Goal: Task Accomplishment & Management: Complete application form

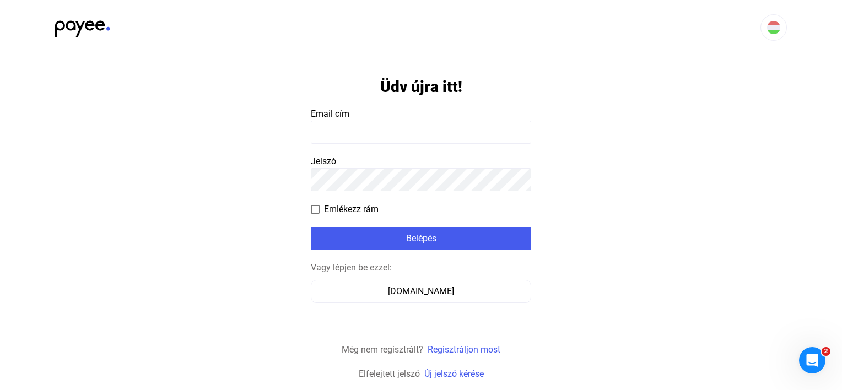
click at [396, 127] on input at bounding box center [421, 132] width 220 height 23
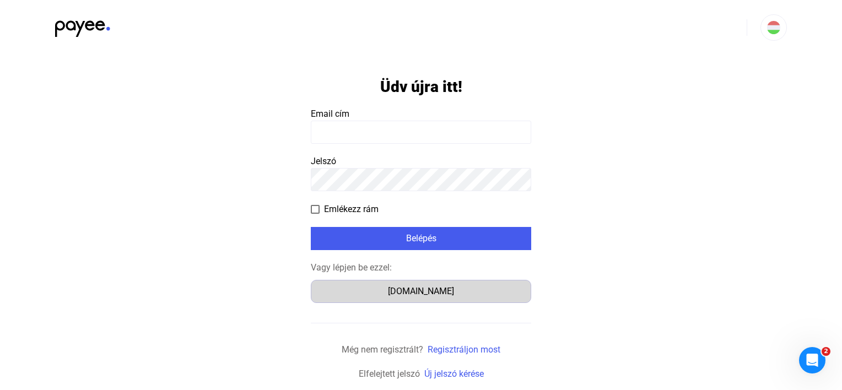
click at [424, 291] on div "[DOMAIN_NAME]" at bounding box center [421, 291] width 213 height 13
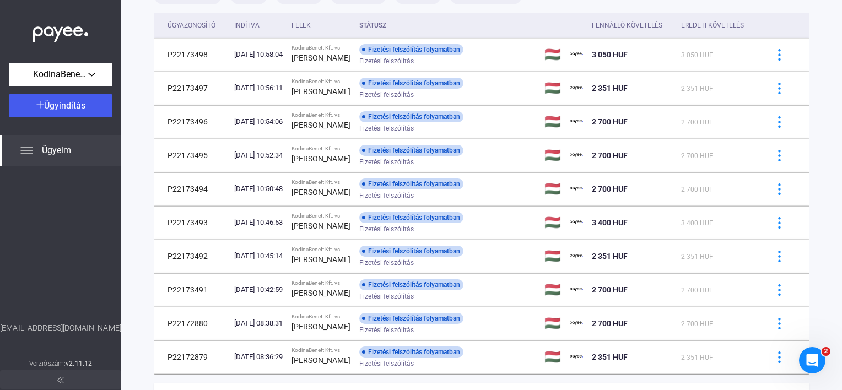
scroll to position [154, 0]
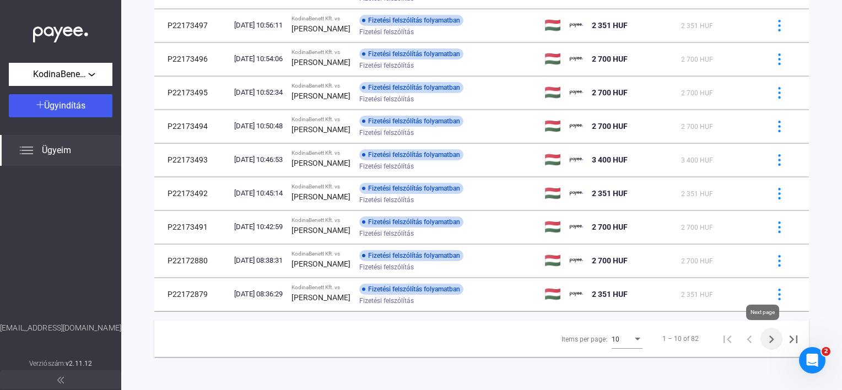
click at [764, 334] on icon "Next page" at bounding box center [771, 339] width 15 height 15
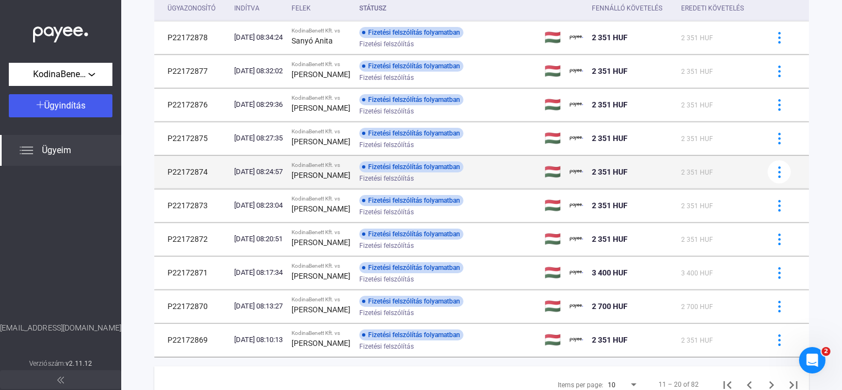
scroll to position [154, 0]
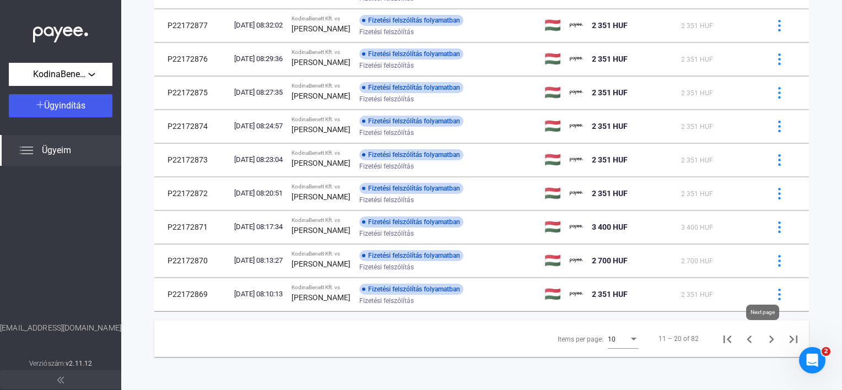
click at [764, 341] on icon "Next page" at bounding box center [771, 339] width 15 height 15
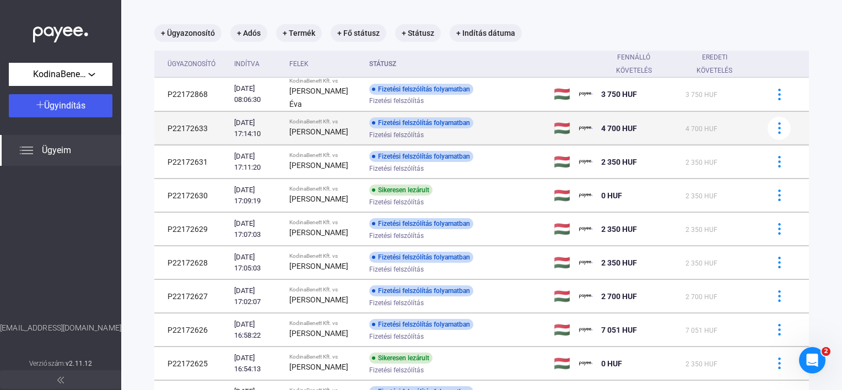
scroll to position [154, 0]
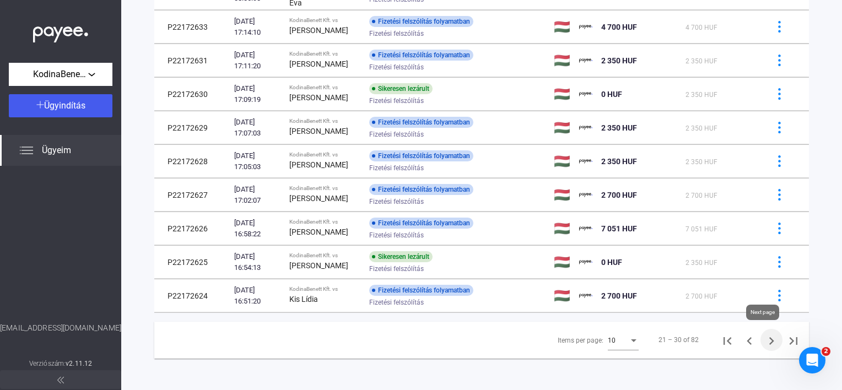
click at [766, 336] on icon "Next page" at bounding box center [771, 340] width 15 height 15
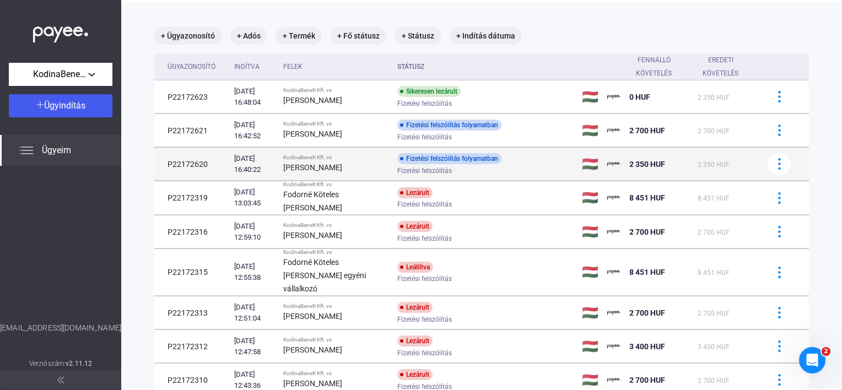
scroll to position [44, 0]
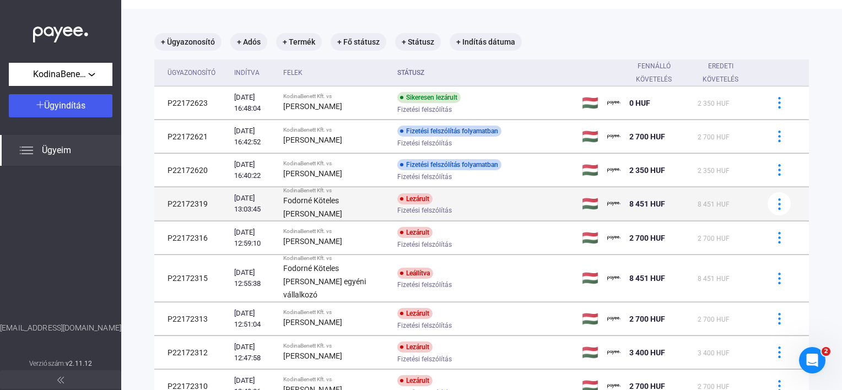
click at [342, 203] on strong "Fodorné Köteles Ibolya" at bounding box center [312, 207] width 59 height 22
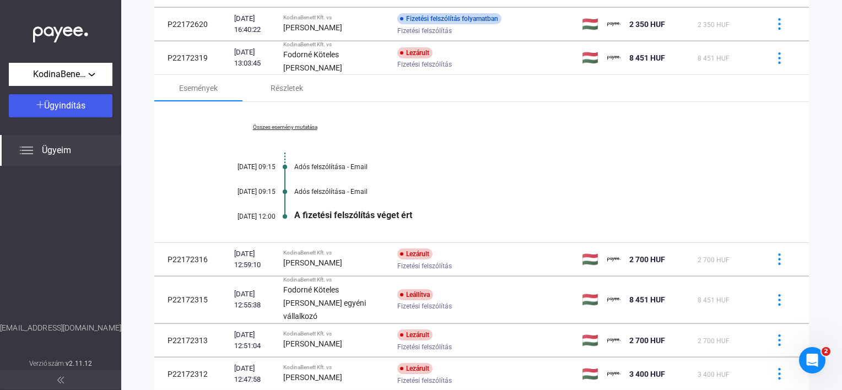
scroll to position [209, 0]
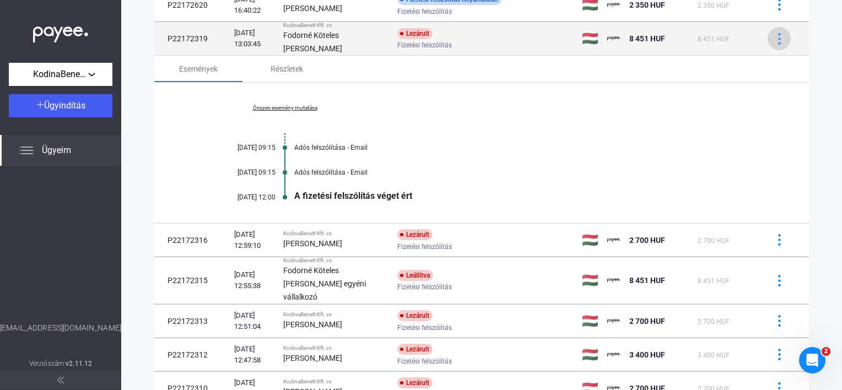
click at [774, 38] on img at bounding box center [780, 39] width 12 height 12
click at [770, 37] on div at bounding box center [421, 195] width 842 height 390
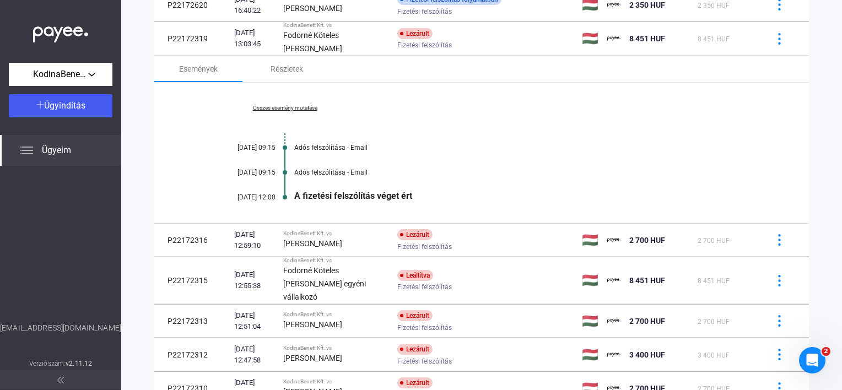
scroll to position [154, 0]
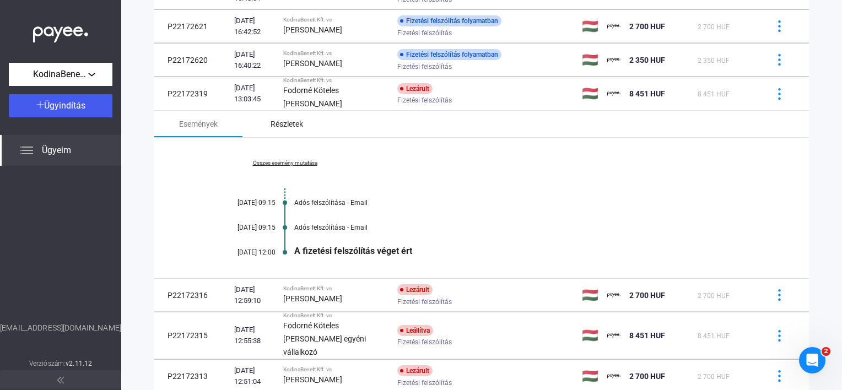
click at [287, 121] on div "Részletek" at bounding box center [287, 123] width 33 height 13
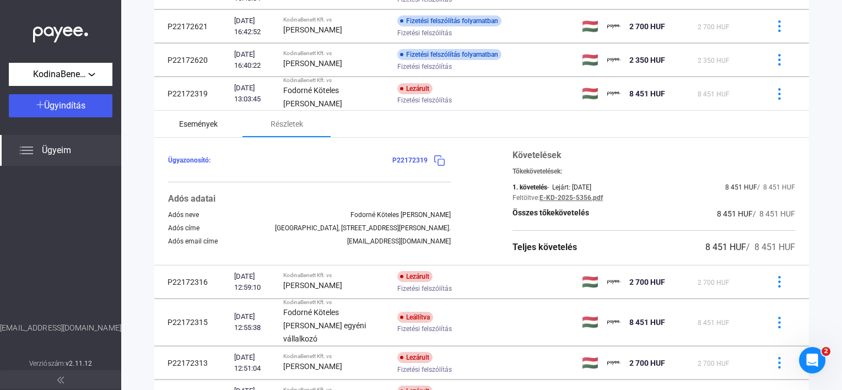
click at [190, 118] on div "Események" at bounding box center [198, 123] width 39 height 13
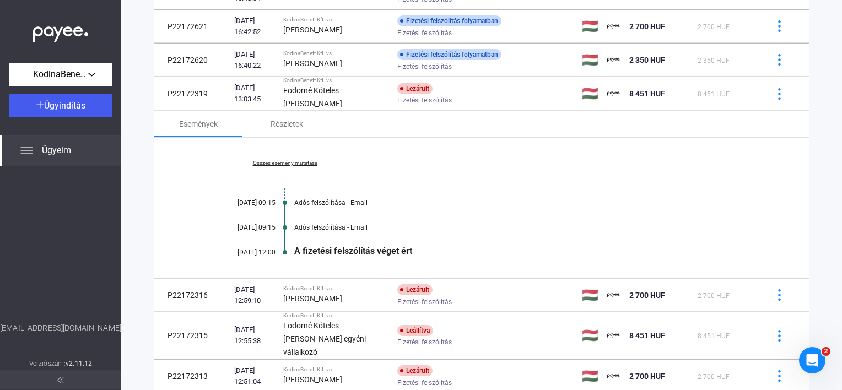
click at [300, 161] on link "Összes esemény mutatása" at bounding box center [284, 163] width 151 height 7
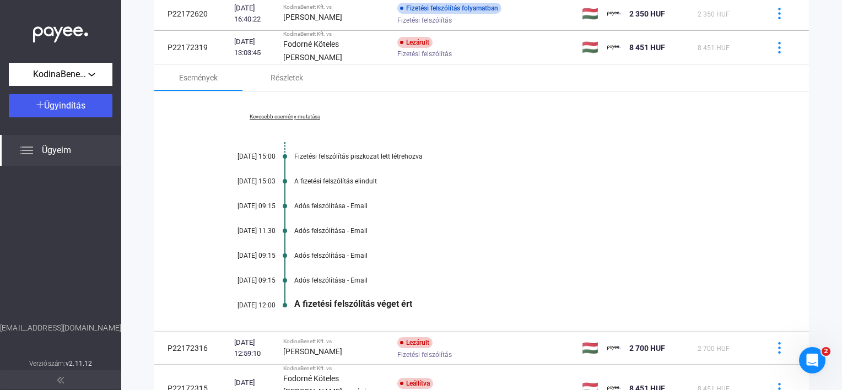
scroll to position [90, 0]
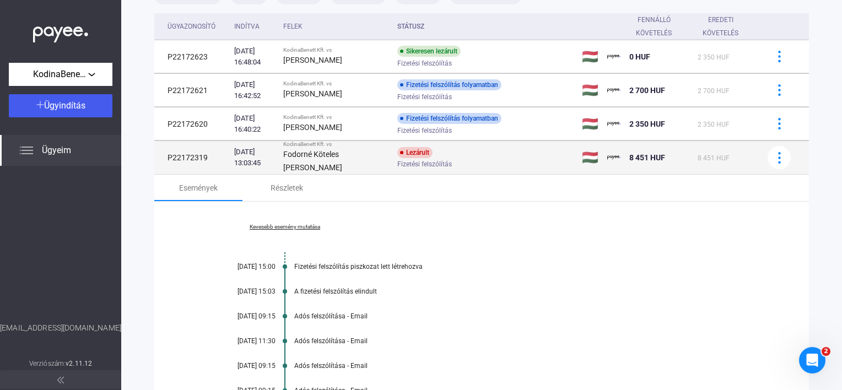
click at [777, 168] on td at bounding box center [783, 158] width 51 height 34
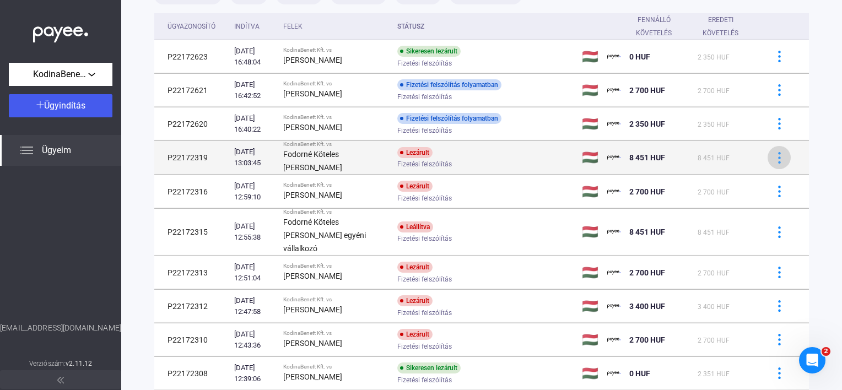
click at [774, 152] on img at bounding box center [780, 158] width 12 height 12
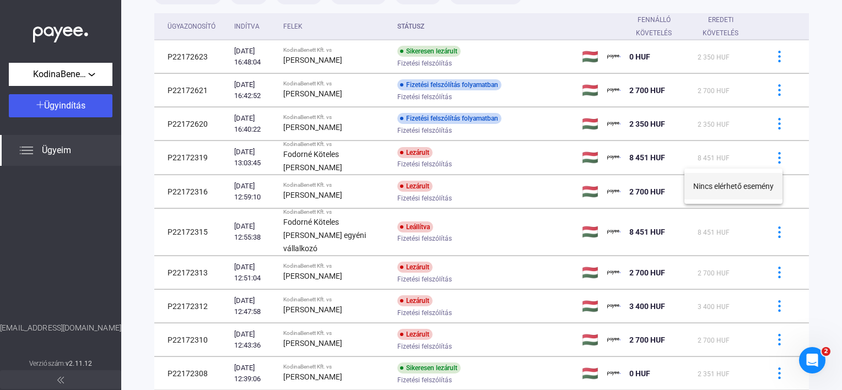
click at [729, 187] on button "Nincs elérhető esemény" at bounding box center [733, 186] width 98 height 26
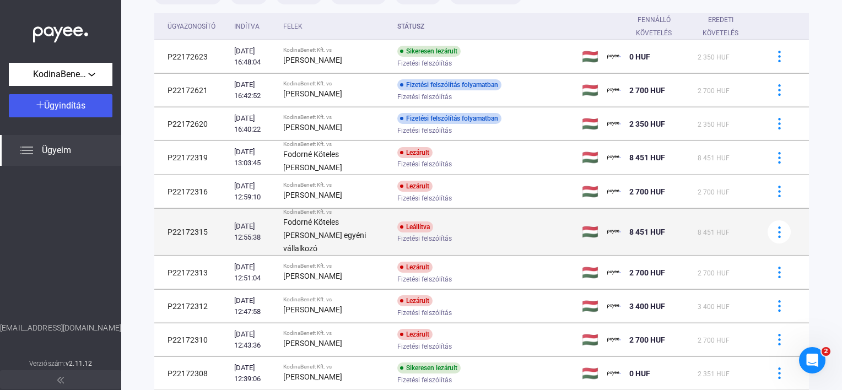
click at [451, 222] on div "Leállítva Fizetési felszólítás" at bounding box center [485, 232] width 176 height 21
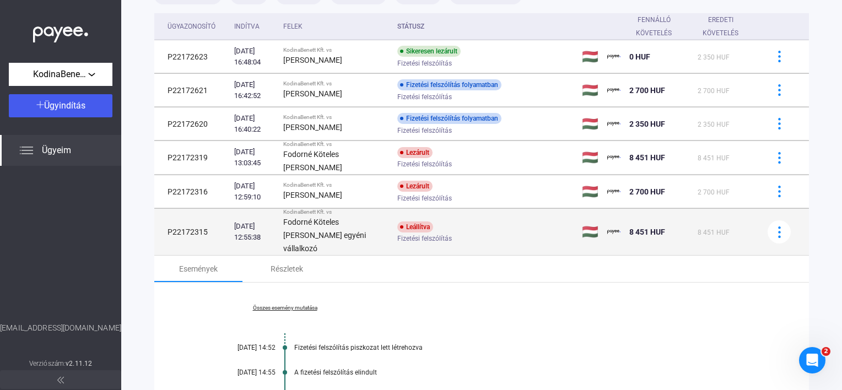
click at [443, 222] on div "Leállítva Fizetési felszólítás" at bounding box center [485, 232] width 176 height 21
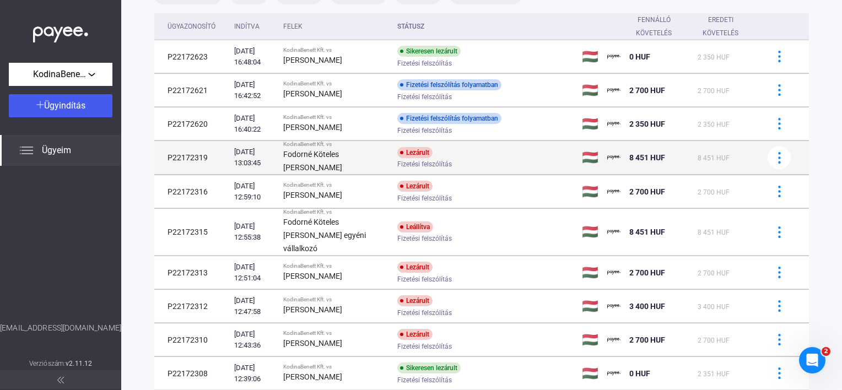
click at [537, 159] on div "Lezárult Fizetési felszólítás" at bounding box center [485, 157] width 176 height 21
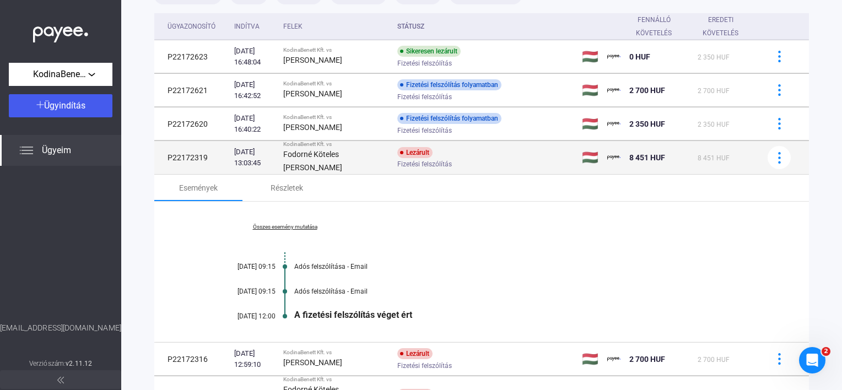
click at [758, 154] on td at bounding box center [783, 158] width 51 height 34
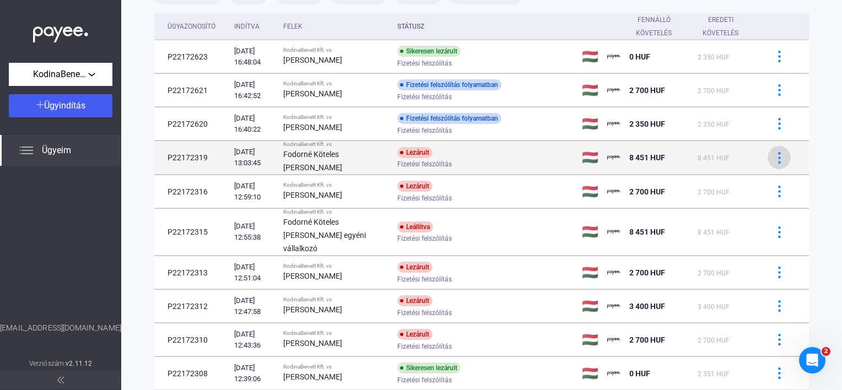
click at [774, 154] on img at bounding box center [780, 158] width 12 height 12
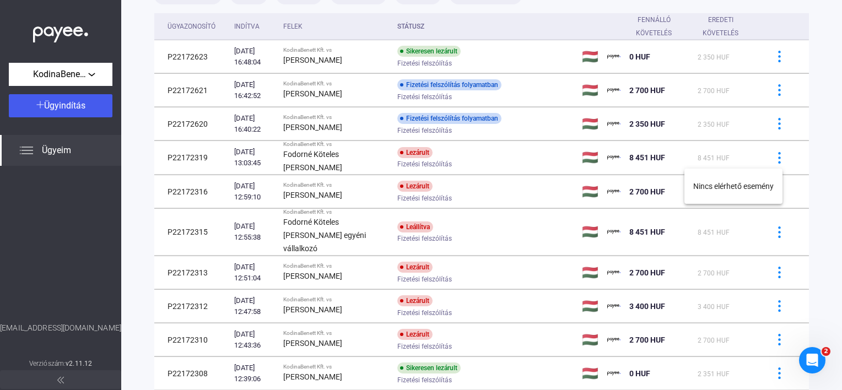
click at [604, 156] on div at bounding box center [421, 195] width 842 height 390
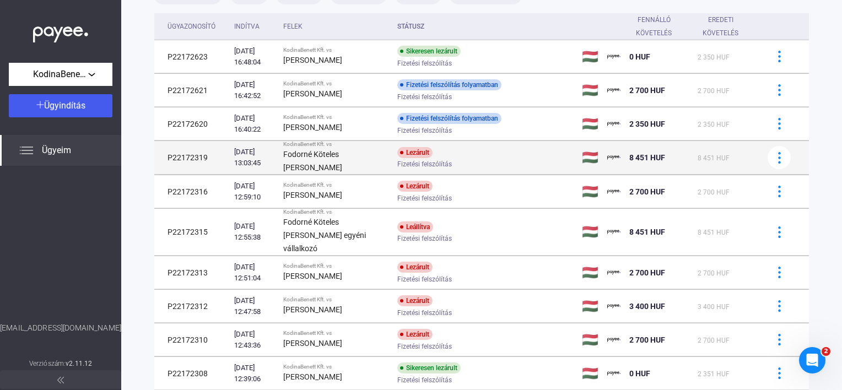
click at [629, 156] on span "8 451 HUF" at bounding box center [647, 157] width 36 height 9
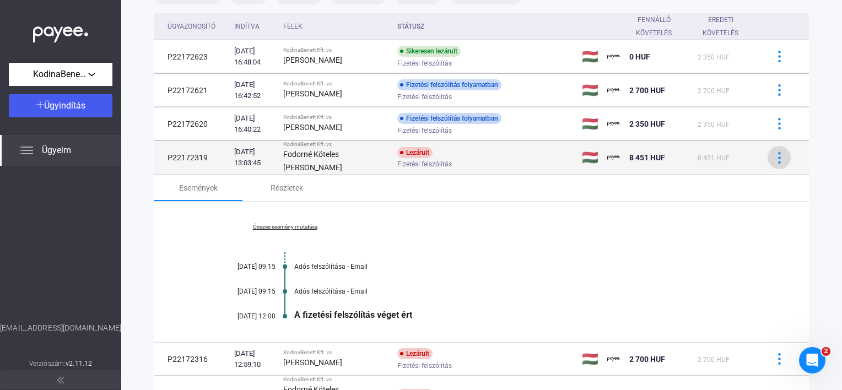
click at [774, 160] on img at bounding box center [780, 158] width 12 height 12
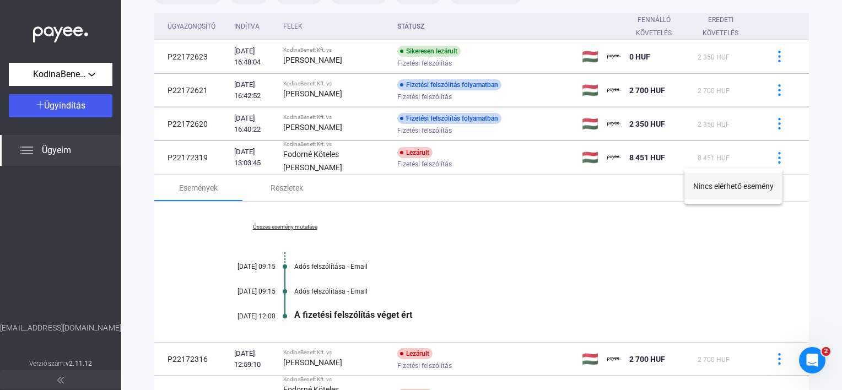
click at [724, 190] on button "Nincs elérhető esemény" at bounding box center [733, 186] width 98 height 26
click at [280, 195] on div "Részletek" at bounding box center [286, 188] width 88 height 26
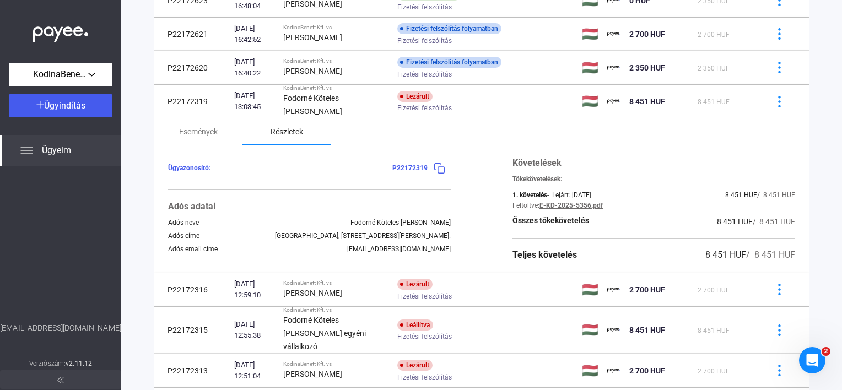
scroll to position [200, 0]
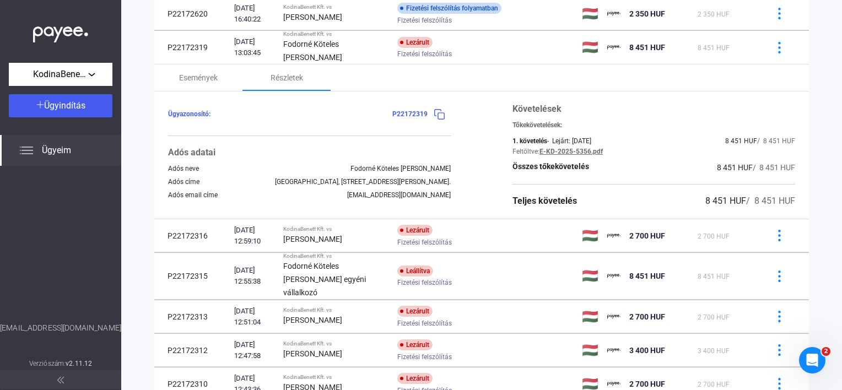
click at [413, 116] on span "P22172319" at bounding box center [409, 114] width 35 height 8
click at [438, 112] on img at bounding box center [440, 115] width 12 height 12
click at [407, 110] on span "P22172319" at bounding box center [409, 114] width 35 height 8
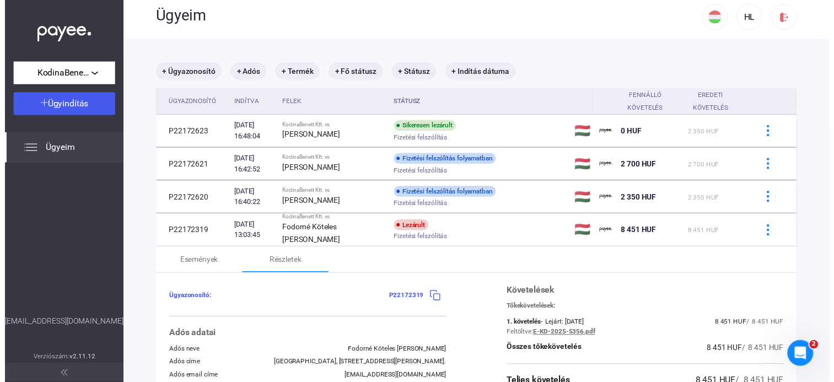
scroll to position [0, 0]
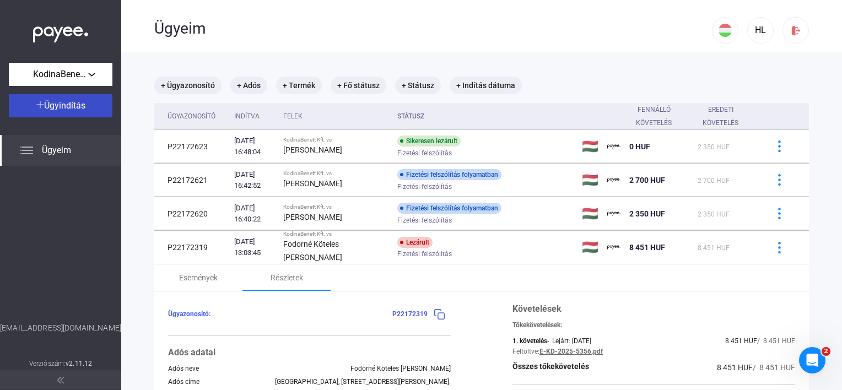
click at [72, 109] on span "Ügyindítás" at bounding box center [64, 105] width 41 height 10
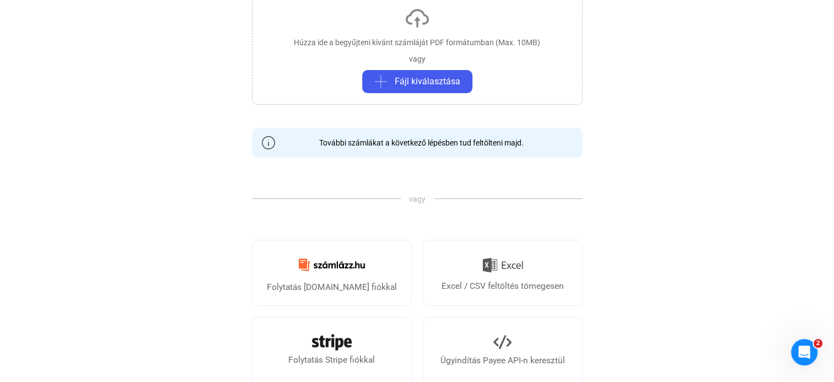
scroll to position [276, 0]
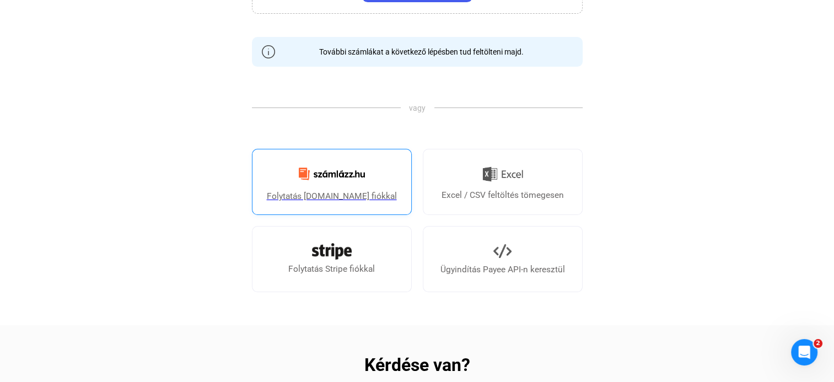
click at [347, 177] on img at bounding box center [331, 174] width 79 height 26
